Goal: Task Accomplishment & Management: Manage account settings

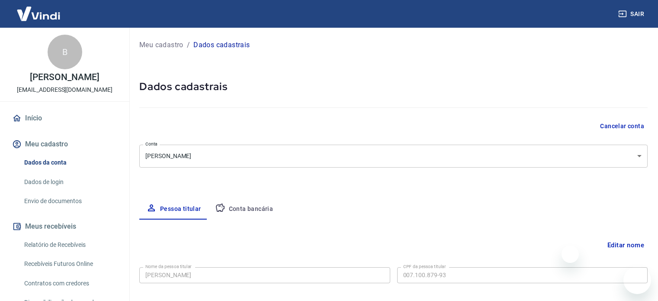
select select "PR"
select select "business"
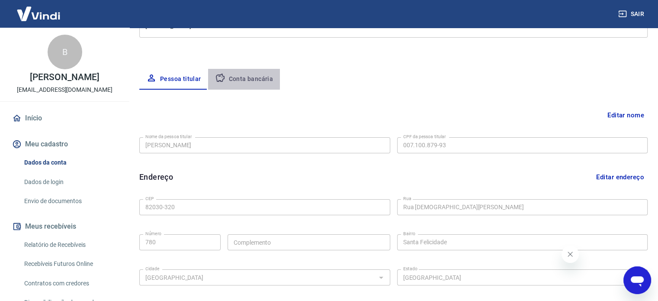
click at [258, 81] on button "Conta bancária" at bounding box center [244, 79] width 72 height 21
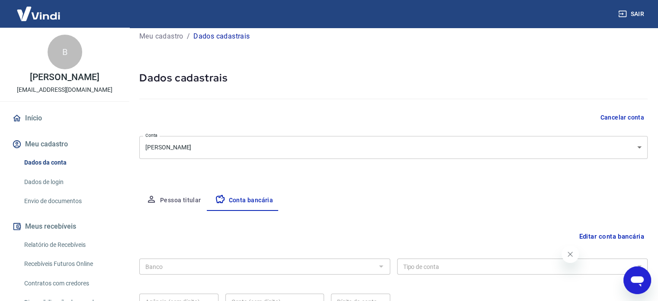
scroll to position [93, 0]
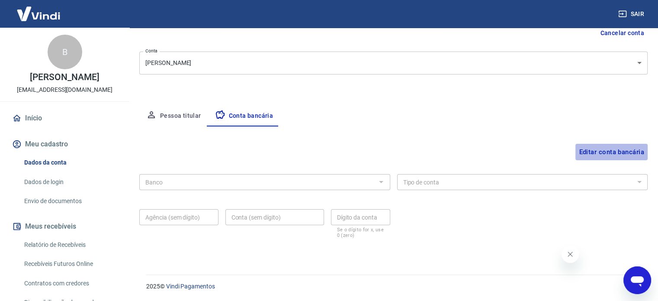
click at [586, 151] on button "Editar conta bancária" at bounding box center [611, 152] width 72 height 16
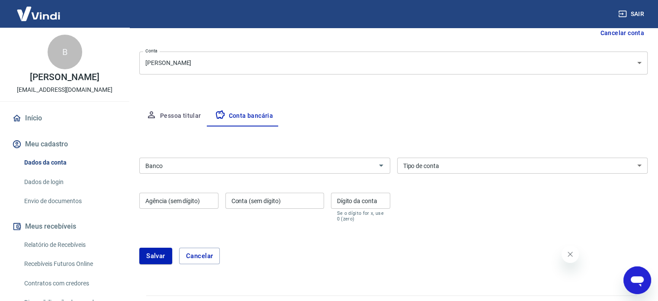
click at [182, 165] on input "Banco" at bounding box center [257, 165] width 231 height 11
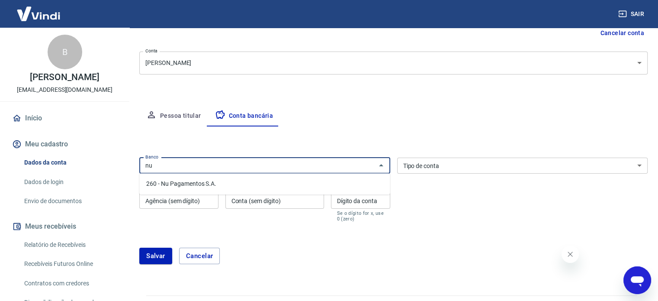
click at [202, 186] on li "260 - Nu Pagamentos S.A." at bounding box center [264, 183] width 250 height 14
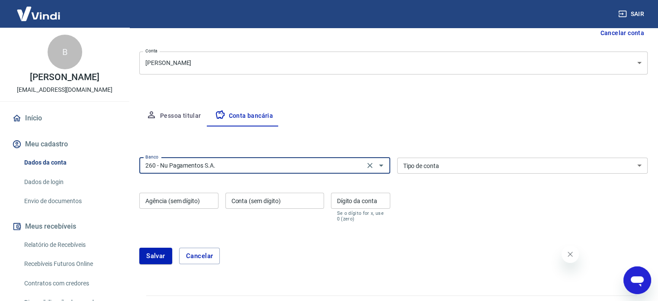
type input "260 - Nu Pagamentos S.A."
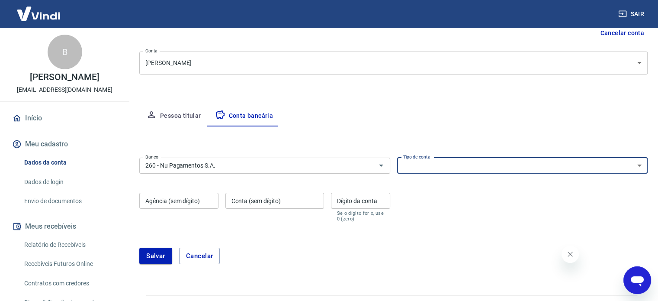
click at [433, 167] on select "Conta Corrente Conta Poupança" at bounding box center [522, 165] width 251 height 16
select select "1"
click at [397, 157] on select "Conta Corrente Conta Poupança" at bounding box center [522, 165] width 251 height 16
click at [182, 197] on input "Agência (sem dígito)" at bounding box center [178, 200] width 79 height 16
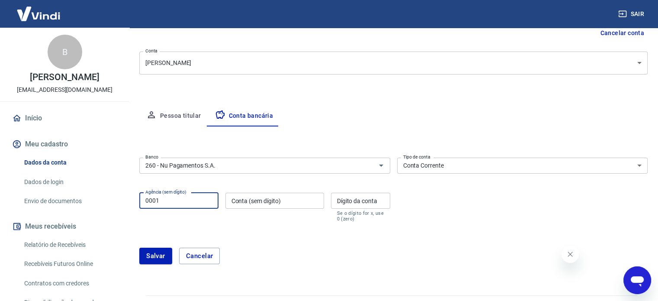
type input "0001"
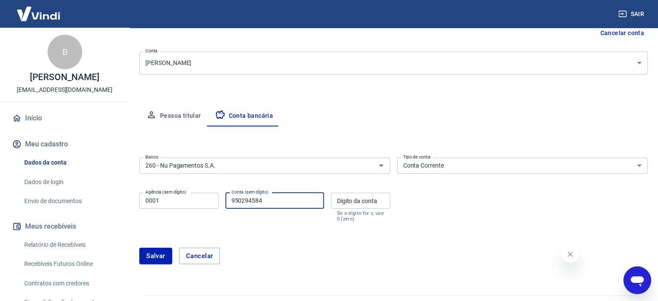
click at [301, 199] on input "950294584" at bounding box center [274, 200] width 99 height 16
type input "95029458"
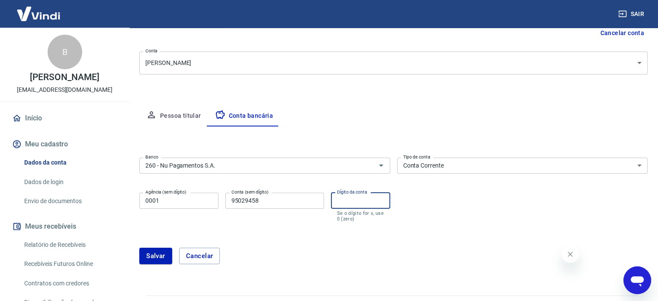
click at [352, 197] on div "Dígito da conta Dígito da conta Se o dígito for x, use 0 (zero)" at bounding box center [360, 206] width 59 height 29
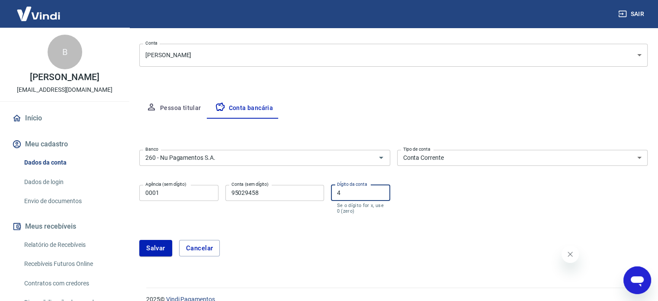
scroll to position [114, 0]
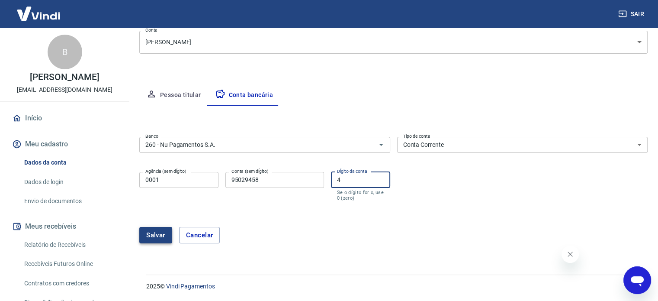
type input "4"
click at [149, 229] on button "Salvar" at bounding box center [155, 235] width 33 height 16
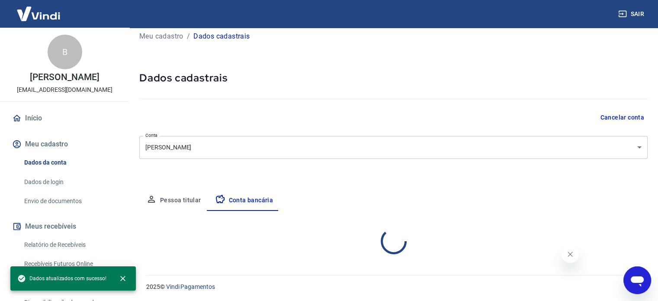
select select "1"
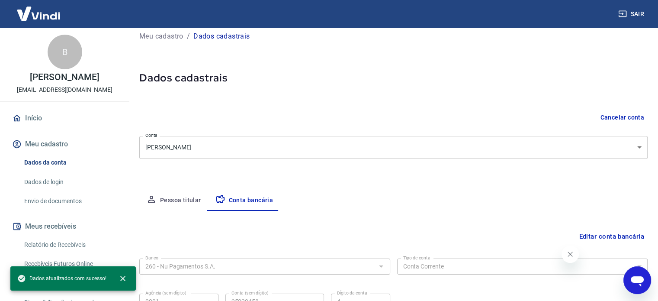
scroll to position [93, 0]
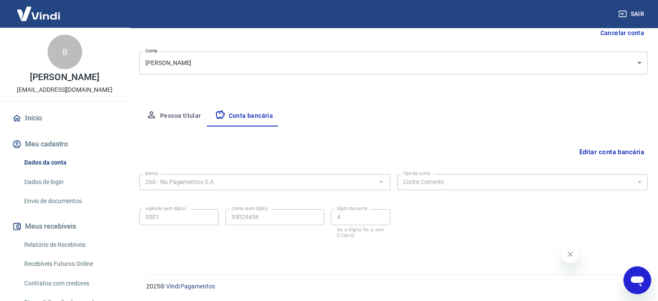
click at [566, 260] on button "Fechar mensagem da empresa" at bounding box center [569, 253] width 17 height 17
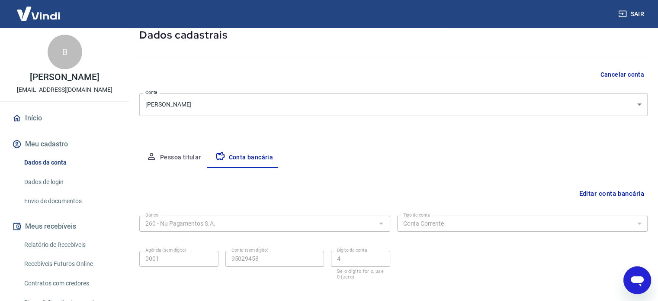
scroll to position [0, 0]
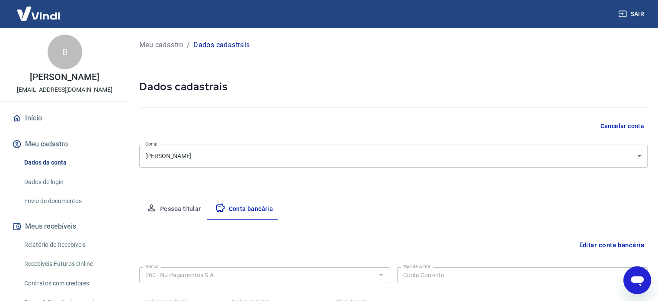
click at [59, 200] on link "Envio de documentos" at bounding box center [70, 201] width 98 height 18
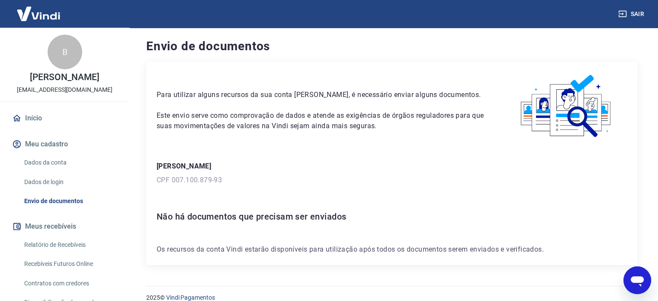
scroll to position [12, 0]
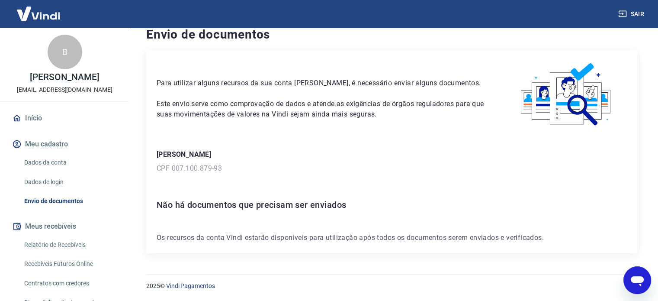
click at [32, 120] on link "Início" at bounding box center [64, 118] width 109 height 19
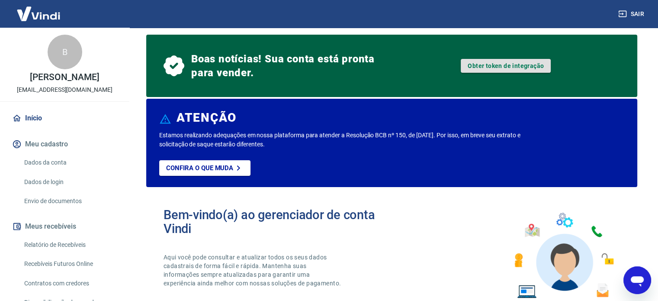
click at [506, 64] on link "Obter token de integração" at bounding box center [506, 66] width 90 height 14
click at [498, 65] on link "Obter token de integração" at bounding box center [506, 66] width 90 height 14
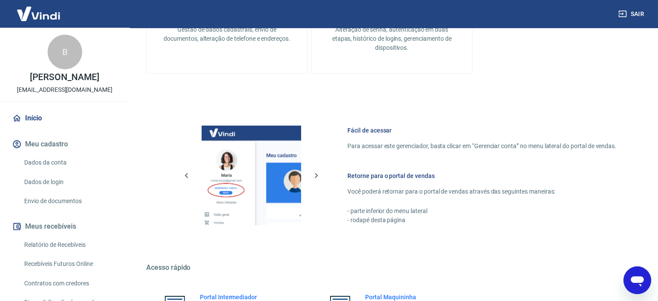
scroll to position [445, 0]
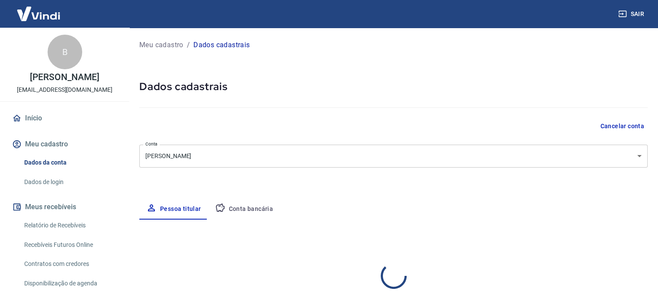
select select "PR"
select select "business"
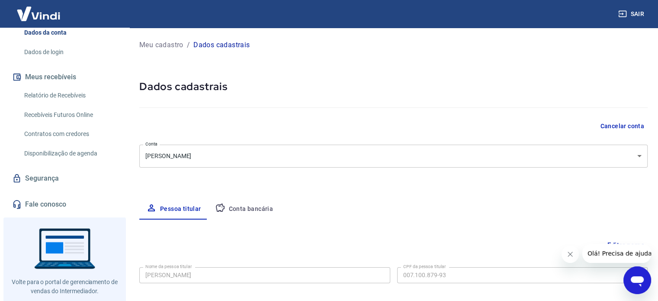
click at [265, 207] on button "Conta bancária" at bounding box center [244, 208] width 72 height 21
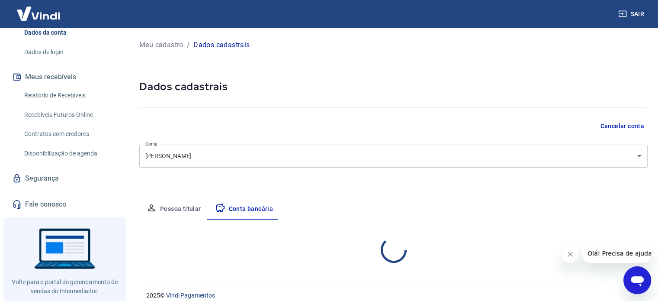
select select "1"
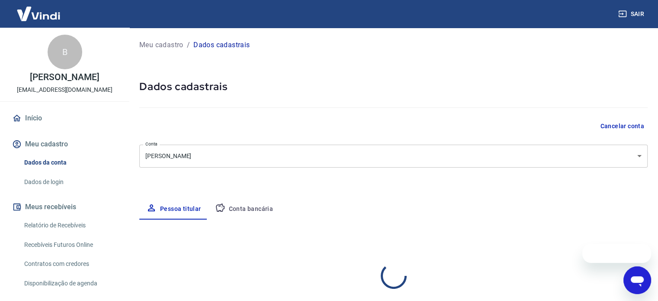
select select "PR"
select select "business"
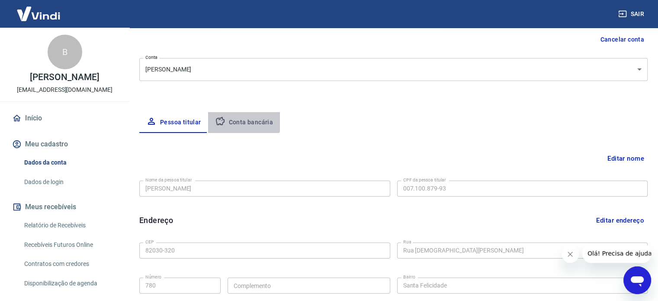
click at [241, 118] on button "Conta bancária" at bounding box center [244, 122] width 72 height 21
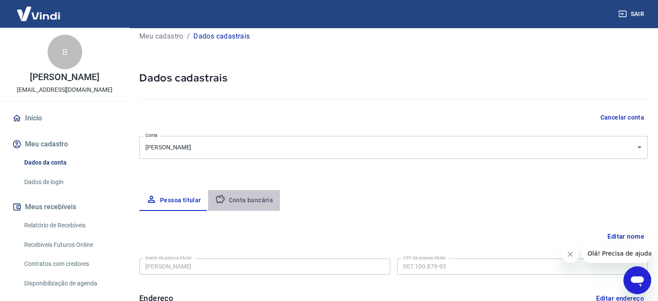
select select "1"
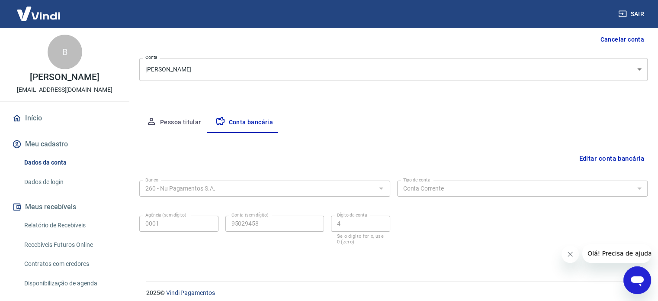
scroll to position [93, 0]
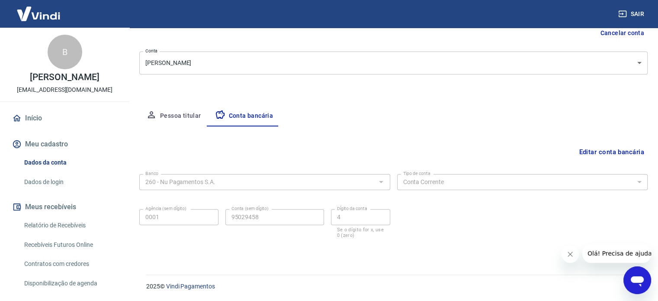
click at [568, 254] on icon "Fechar mensagem da empresa" at bounding box center [569, 253] width 7 height 7
click at [590, 155] on button "Editar conta bancária" at bounding box center [611, 152] width 72 height 16
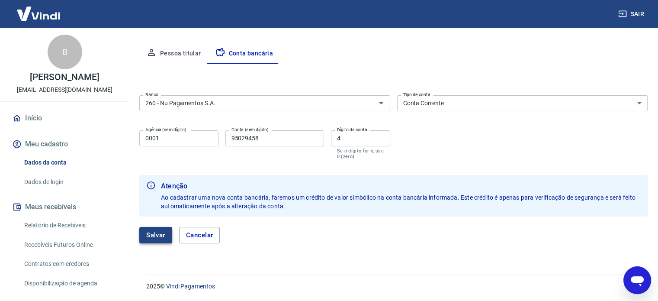
click at [147, 235] on button "Salvar" at bounding box center [155, 235] width 33 height 16
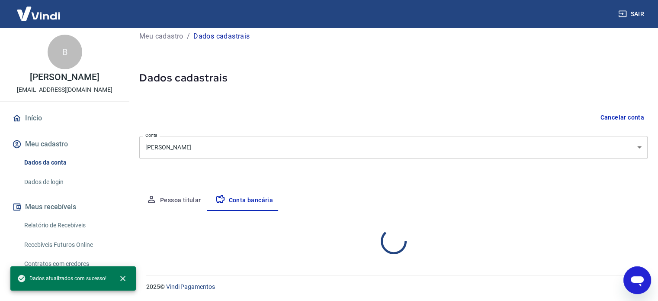
select select "1"
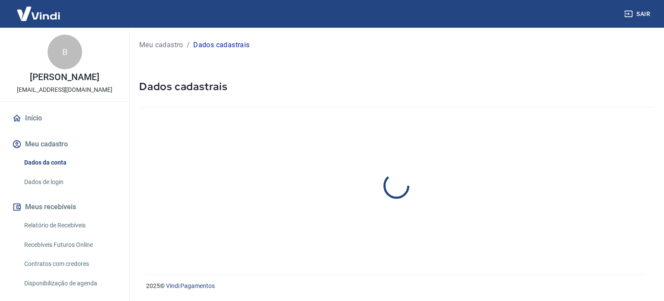
select select "PR"
select select "business"
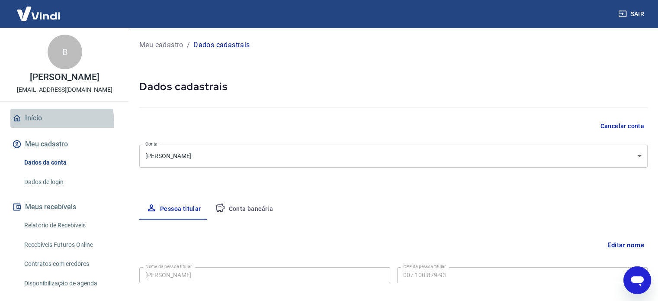
click at [35, 123] on link "Início" at bounding box center [64, 118] width 109 height 19
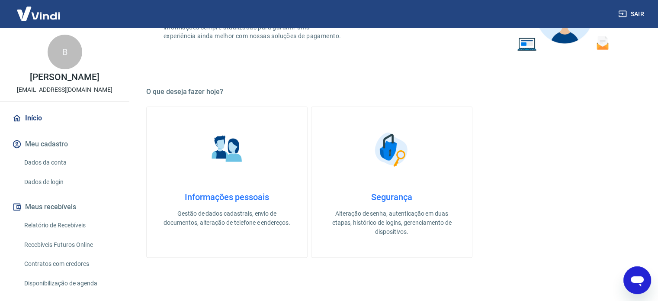
scroll to position [259, 0]
click at [394, 147] on img at bounding box center [391, 148] width 43 height 43
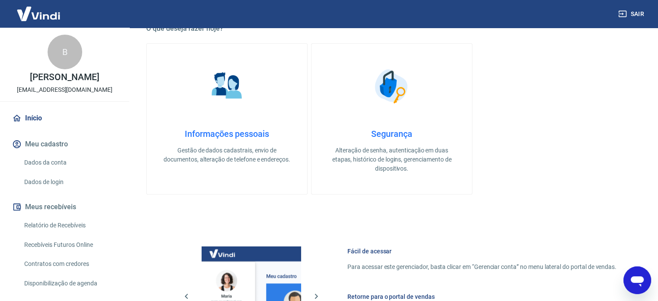
scroll to position [323, 0]
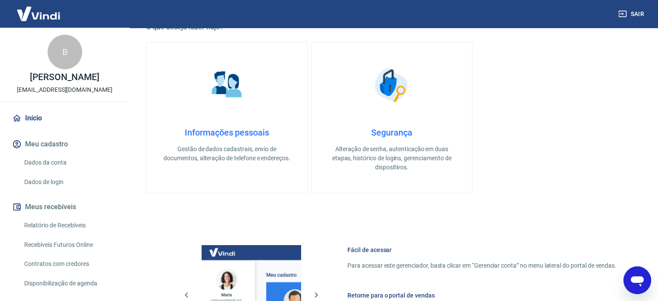
click at [238, 106] on img at bounding box center [226, 84] width 43 height 43
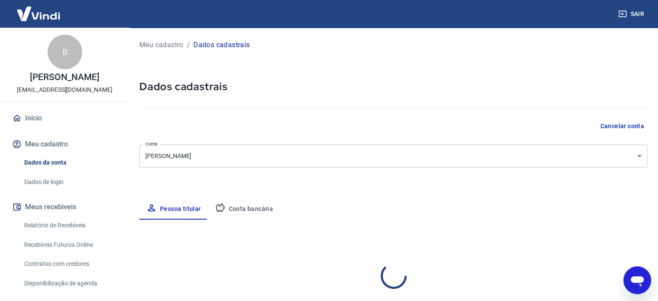
select select "PR"
select select "business"
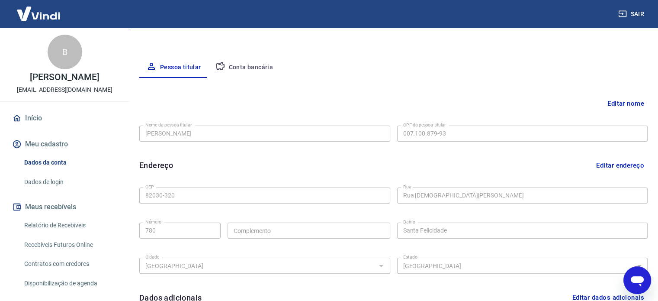
scroll to position [253, 0]
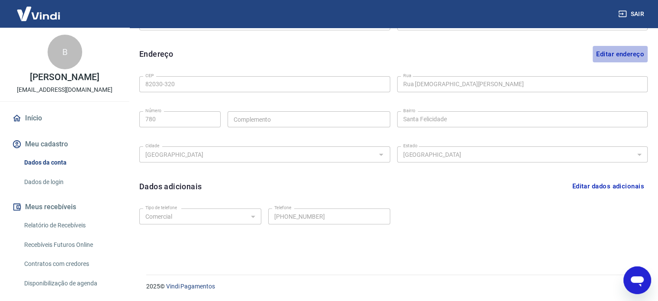
click at [615, 55] on button "Editar endereço" at bounding box center [619, 54] width 55 height 16
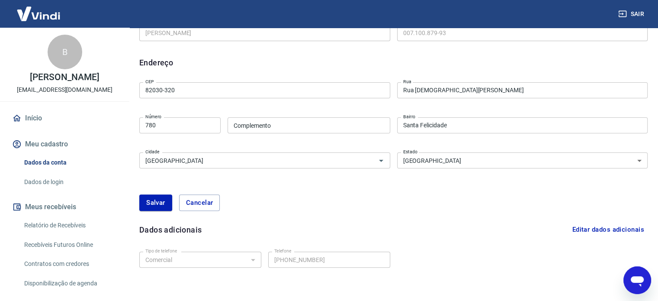
scroll to position [285, 0]
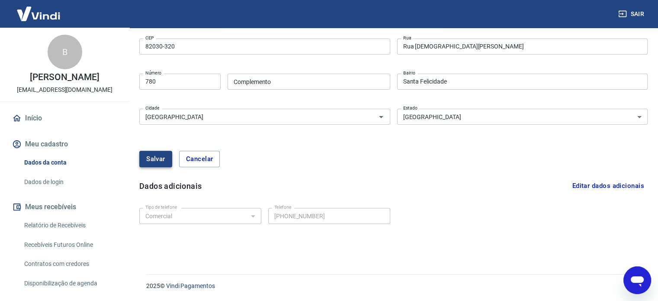
click at [150, 164] on button "Salvar" at bounding box center [155, 158] width 33 height 16
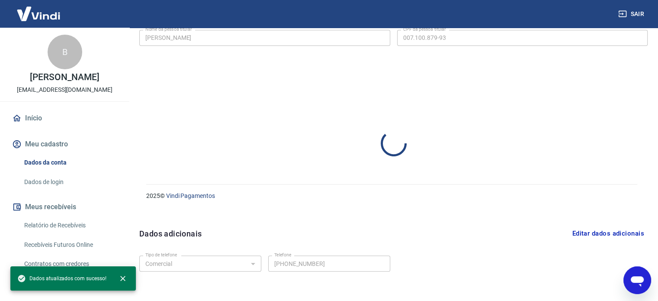
select select "PR"
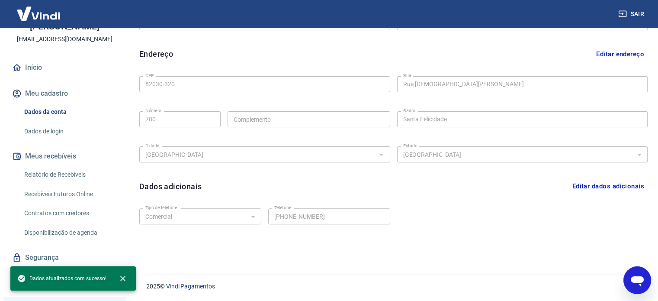
scroll to position [0, 0]
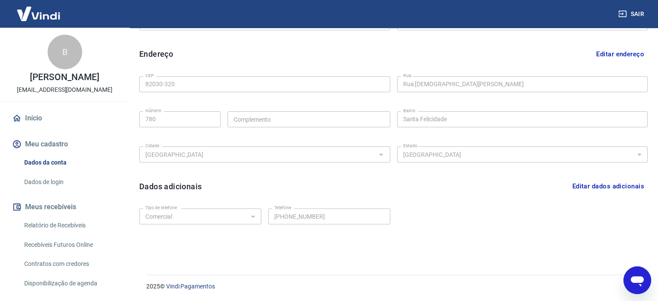
drag, startPoint x: 40, startPoint y: 5, endPoint x: 45, endPoint y: 12, distance: 8.0
click at [41, 5] on img at bounding box center [38, 13] width 56 height 26
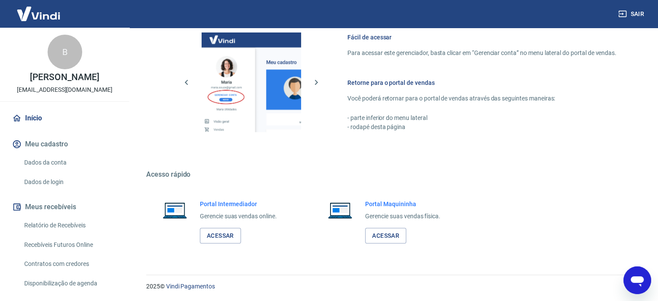
click at [45, 12] on img at bounding box center [38, 13] width 56 height 26
click at [209, 240] on link "Acessar" at bounding box center [220, 235] width 41 height 16
click at [45, 163] on link "Dados da conta" at bounding box center [70, 163] width 98 height 18
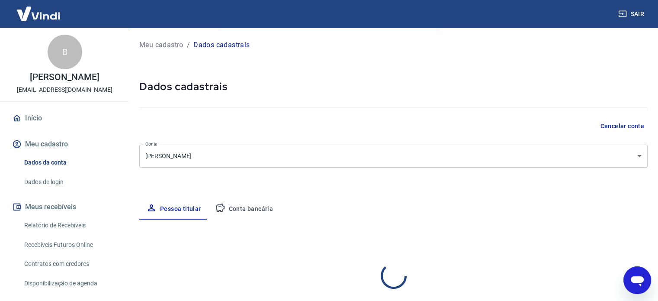
select select "PR"
select select "business"
select select "PR"
select select "business"
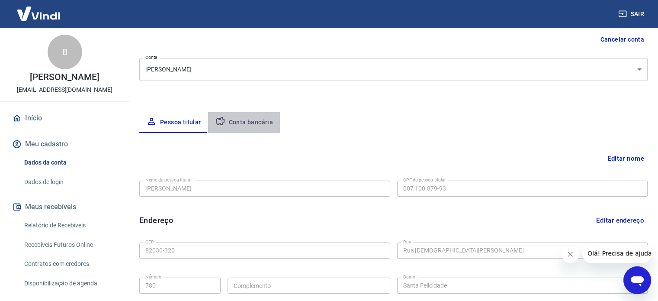
click at [252, 124] on button "Conta bancária" at bounding box center [244, 122] width 72 height 21
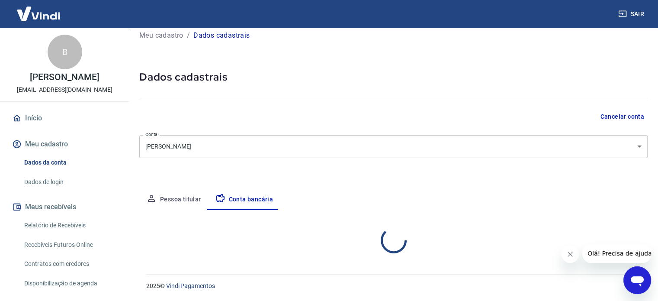
select select "1"
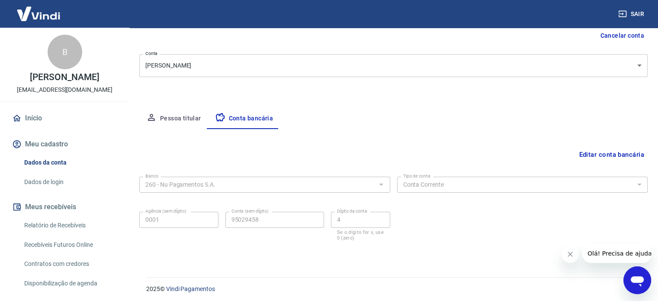
scroll to position [93, 0]
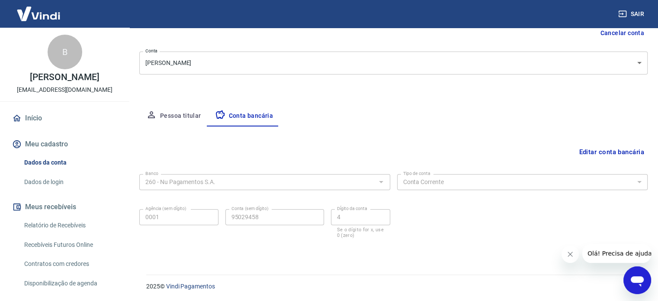
click at [571, 259] on button "Fechar mensagem da empresa" at bounding box center [569, 253] width 17 height 17
